Goal: Information Seeking & Learning: Learn about a topic

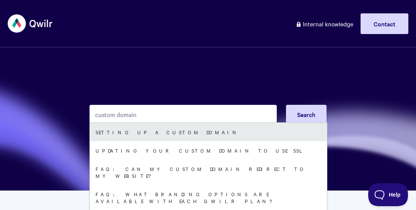
type input "custom domain"
click at [125, 129] on link "Setting up a Custom Domain" at bounding box center [208, 132] width 237 height 18
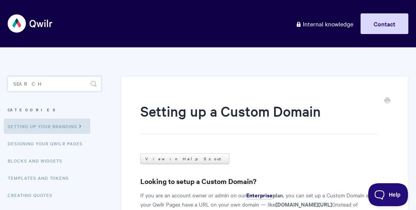
click at [67, 86] on input "Search" at bounding box center [55, 83] width 94 height 15
click at [79, 85] on input "Search" at bounding box center [55, 83] width 94 height 15
type input "w"
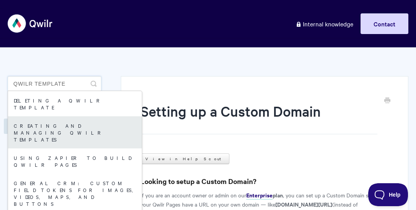
type input "qwilr template"
click at [76, 119] on link "Creating and managing Qwilr Templates" at bounding box center [75, 132] width 134 height 32
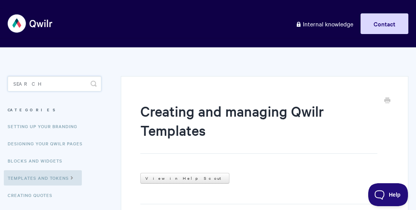
click at [78, 79] on input "Search" at bounding box center [55, 83] width 94 height 15
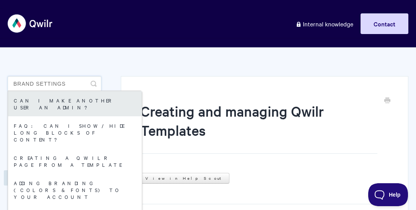
type input "brand settings"
click at [66, 104] on link "Can I make another user an Admin?" at bounding box center [75, 103] width 134 height 25
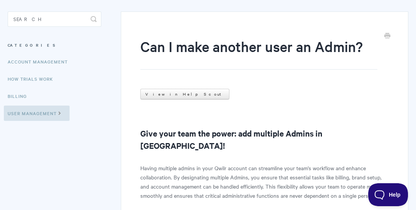
scroll to position [52, 0]
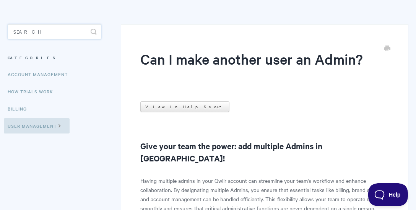
click at [44, 32] on input "Search" at bounding box center [55, 31] width 94 height 15
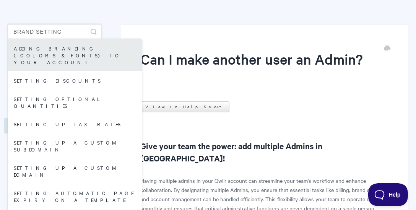
type input "brand setting"
click at [50, 48] on link "Adding branding (colors & fonts) to your account" at bounding box center [75, 55] width 134 height 32
